Goal: Task Accomplishment & Management: Manage account settings

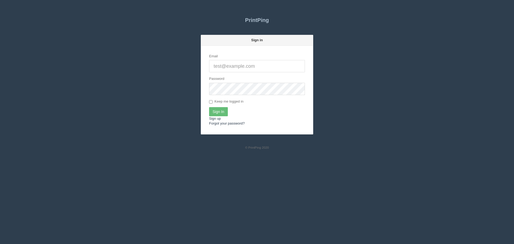
type input "[EMAIL_ADDRESS][DOMAIN_NAME]"
click at [220, 114] on input "Sign In" at bounding box center [218, 111] width 19 height 9
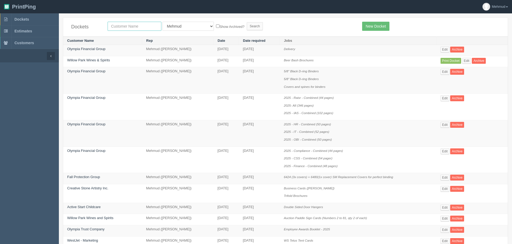
click at [121, 29] on input "text" at bounding box center [135, 26] width 54 height 9
type input "nutrien"
click at [247, 26] on input "Search" at bounding box center [255, 26] width 16 height 8
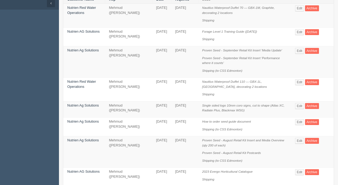
scroll to position [54, 0]
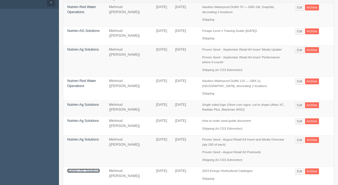
click at [84, 169] on link "Nutrien AG Solutions" at bounding box center [83, 171] width 32 height 4
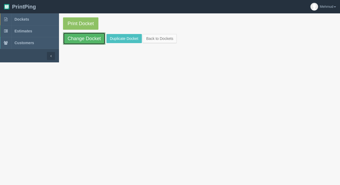
click at [75, 40] on link "Change Docket" at bounding box center [84, 38] width 42 height 12
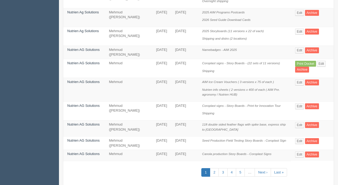
scroll to position [379, 0]
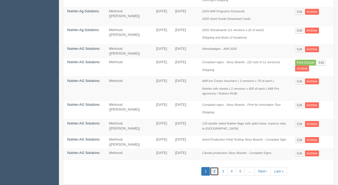
click at [215, 167] on link "2" at bounding box center [214, 171] width 9 height 9
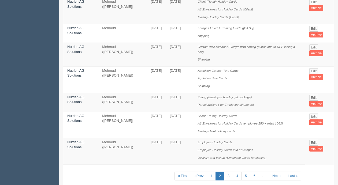
scroll to position [448, 0]
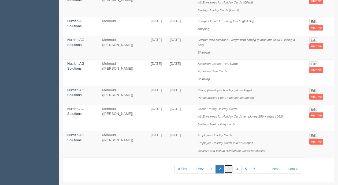
click at [228, 165] on link "3" at bounding box center [228, 169] width 9 height 9
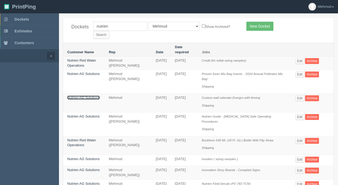
click at [91, 96] on link "Nutrien AG Solutions" at bounding box center [83, 98] width 32 height 4
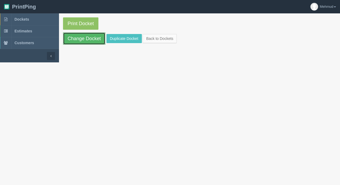
click at [88, 42] on link "Change Docket" at bounding box center [84, 38] width 42 height 12
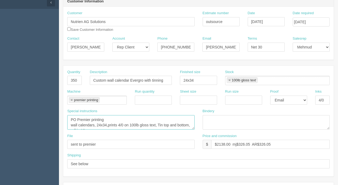
scroll to position [11, 0]
drag, startPoint x: 69, startPoint y: 119, endPoint x: 159, endPoint y: 129, distance: 90.0
click at [159, 129] on textarea "PO Premier printing wall calendars, 24x34,prints 4/0 on 100lb gloss text, Tin t…" at bounding box center [130, 122] width 127 height 14
